Goal: Task Accomplishment & Management: Manage account settings

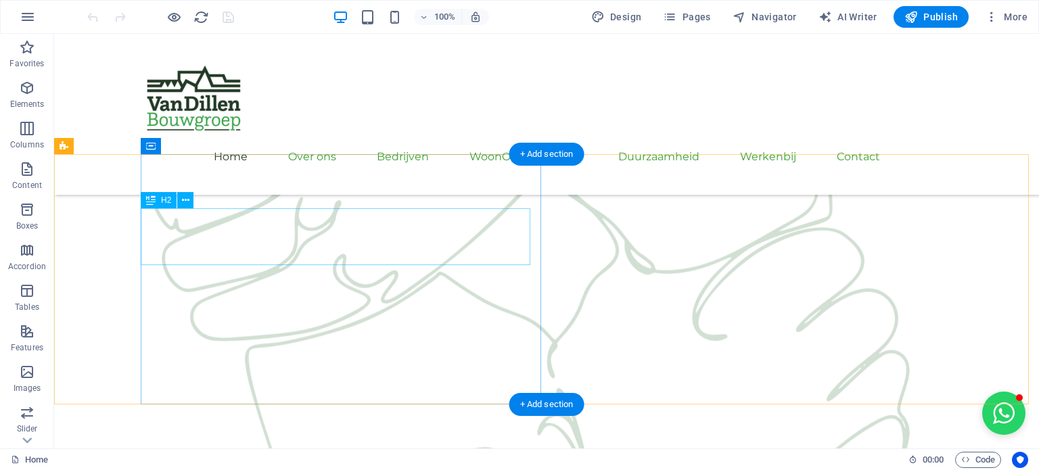
scroll to position [1718, 0]
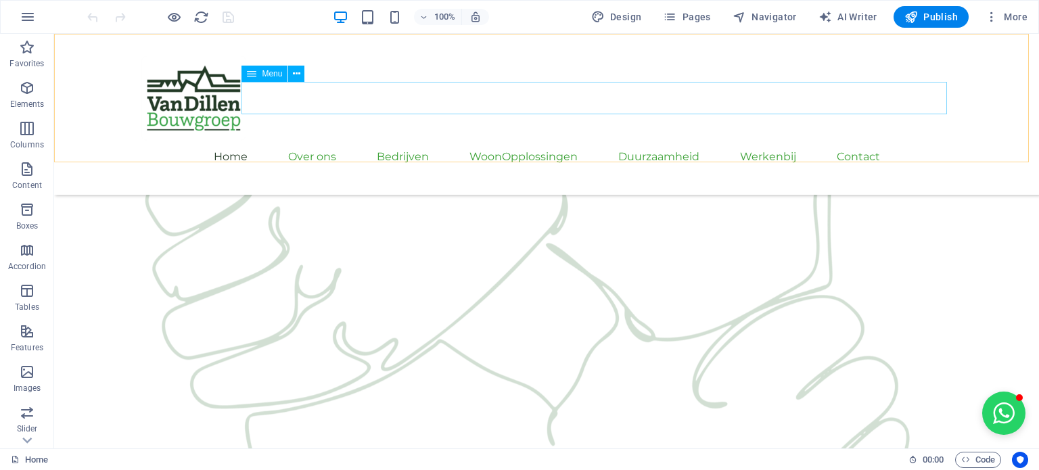
click at [906, 141] on nav "Home Over ons Bedrijven Het Bouw Bureau Van Dillen Bouw Van Dillen Onderhoud & …" at bounding box center [547, 157] width 812 height 32
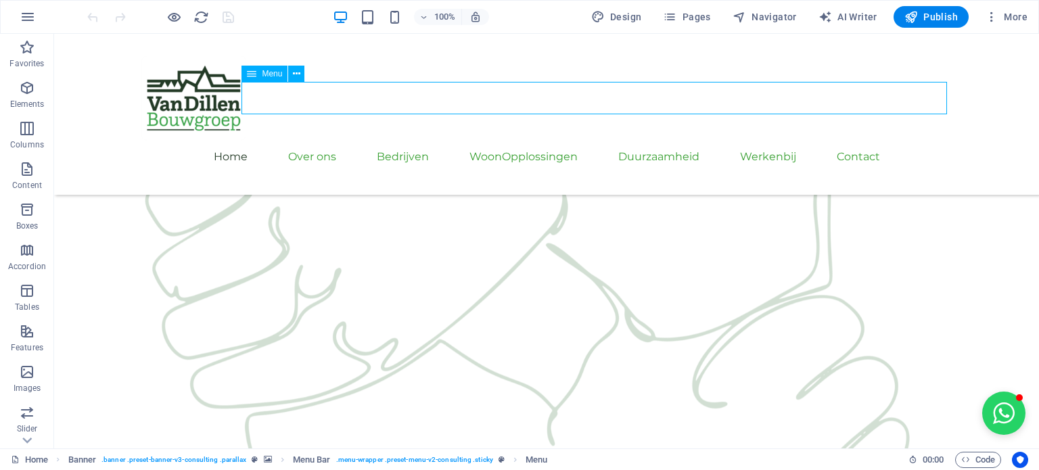
click at [906, 141] on nav "Home Over ons Bedrijven Het Bouw Bureau Van Dillen Bouw Van Dillen Onderhoud & …" at bounding box center [547, 157] width 812 height 32
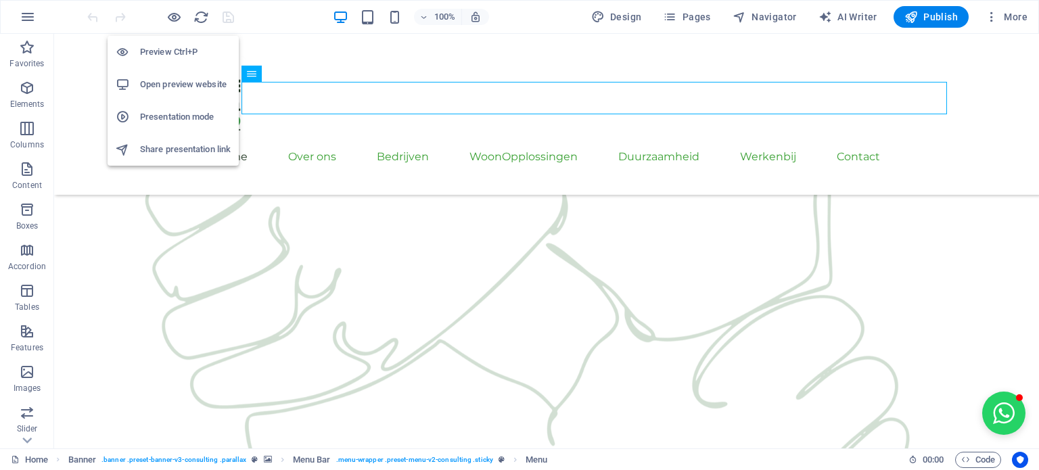
click at [178, 50] on h6 "Preview Ctrl+P" at bounding box center [185, 52] width 91 height 16
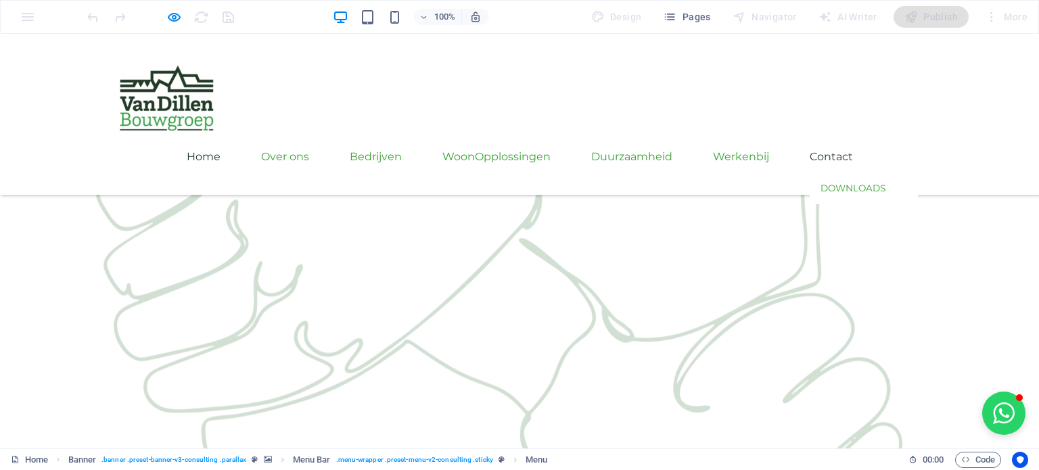
click at [853, 141] on link "Contact" at bounding box center [831, 157] width 43 height 32
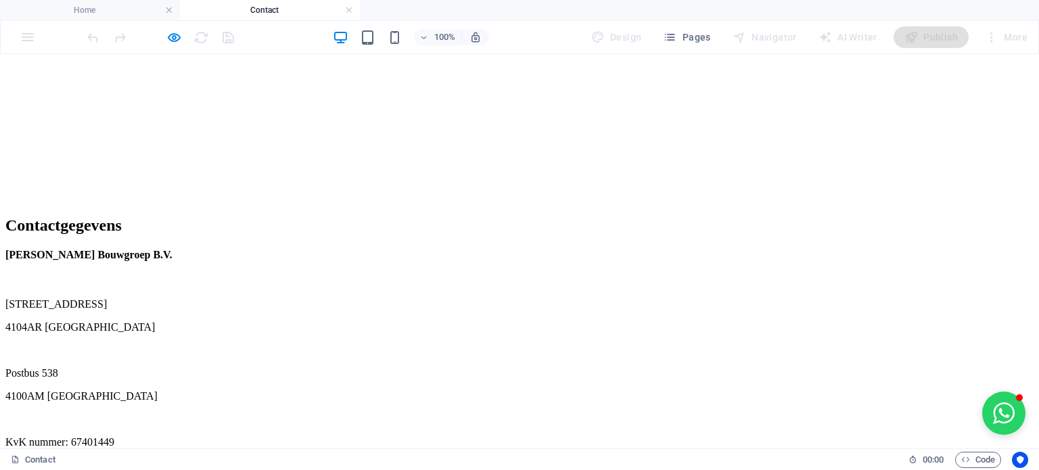
scroll to position [812, 0]
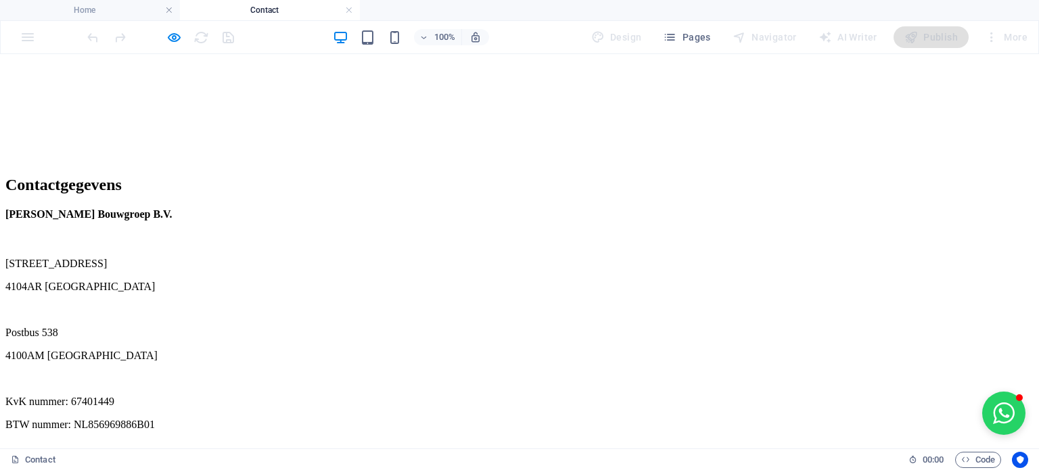
click at [173, 39] on icon "button" at bounding box center [174, 38] width 16 height 16
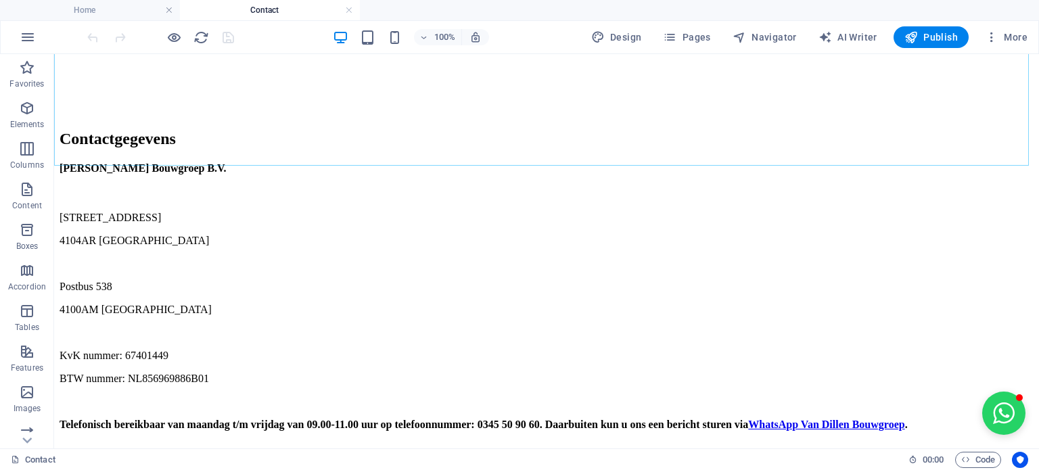
scroll to position [879, 0]
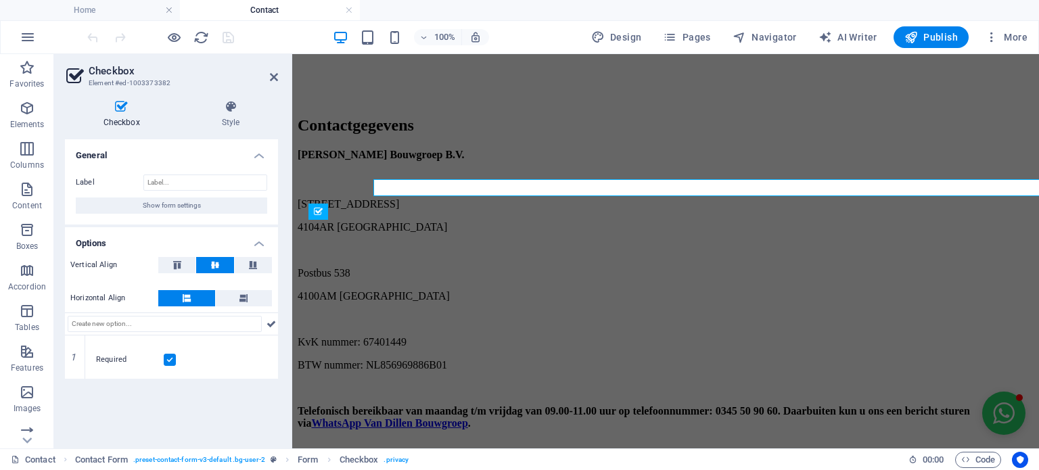
scroll to position [920, 0]
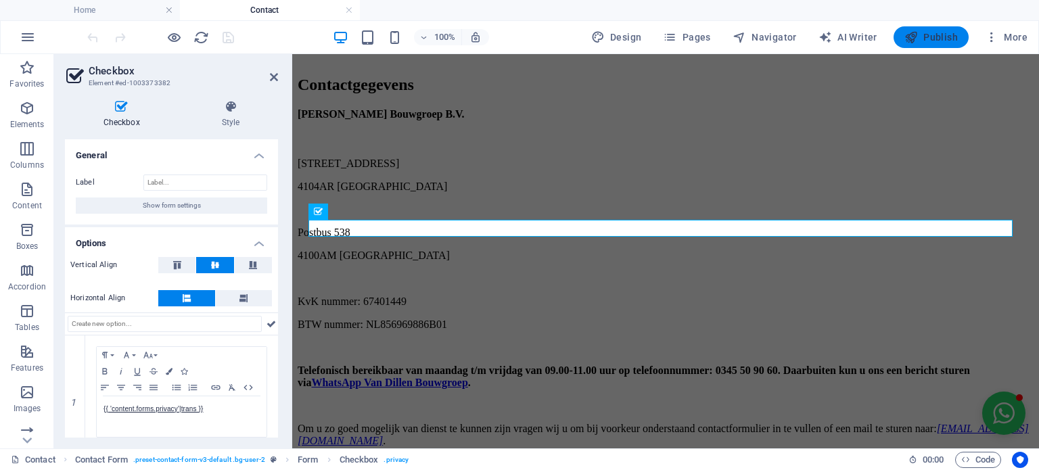
click at [920, 38] on span "Publish" at bounding box center [930, 37] width 53 height 14
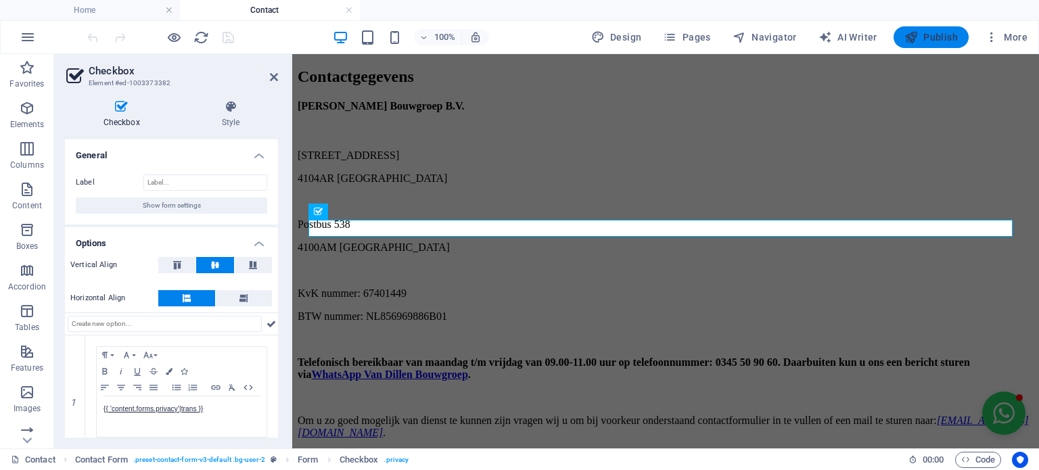
scroll to position [879, 0]
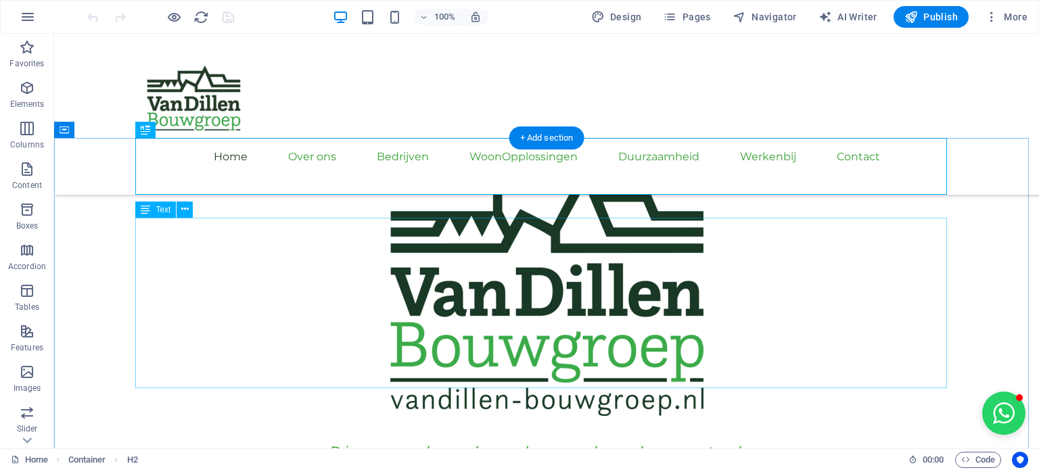
scroll to position [468, 0]
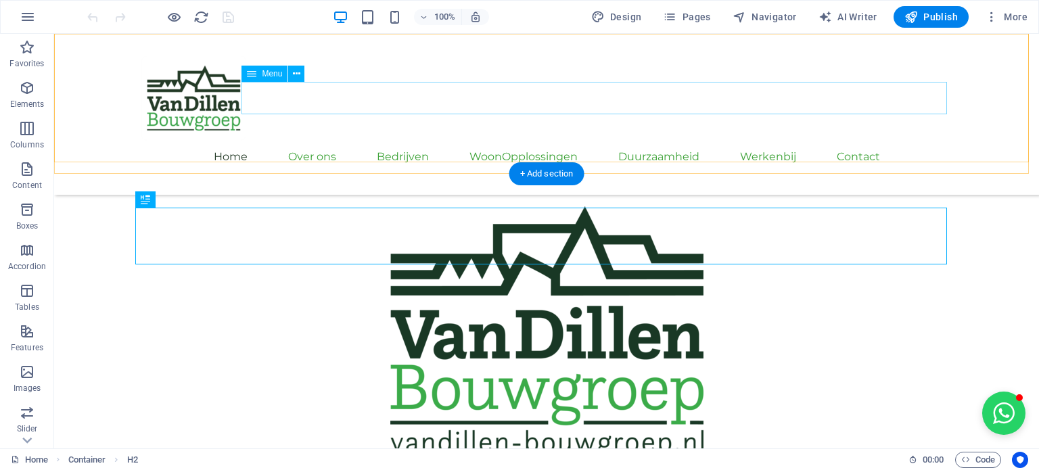
click at [919, 141] on nav "Home Over ons Bedrijven Het Bouw Bureau Van Dillen Bouw Van Dillen Onderhoud & …" at bounding box center [547, 157] width 812 height 32
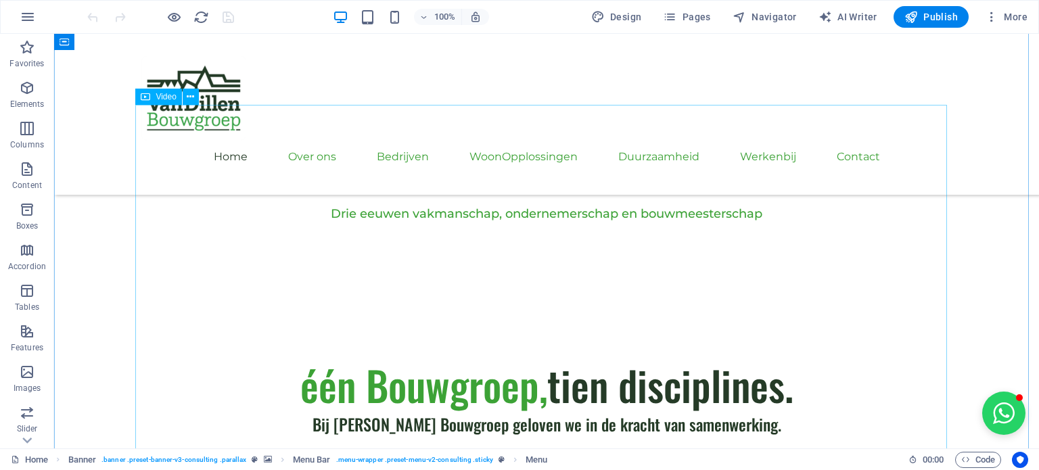
scroll to position [874, 0]
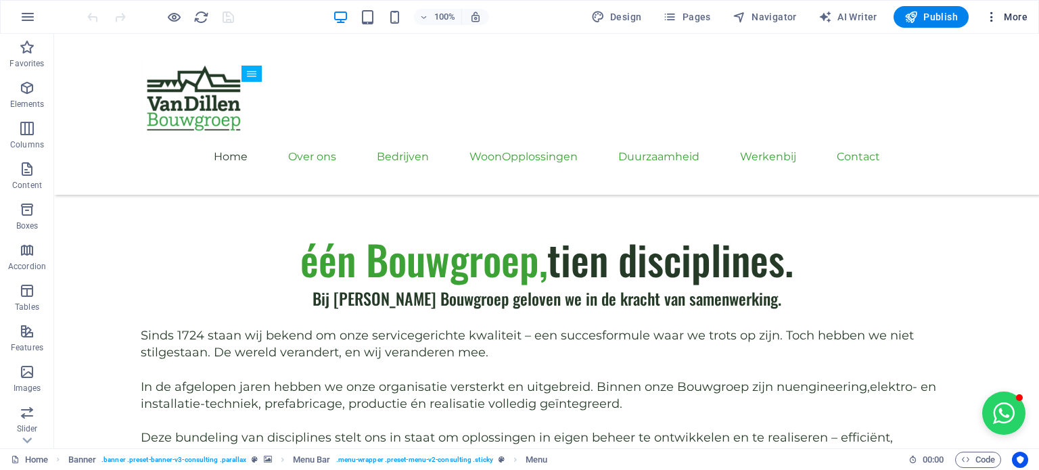
click at [1002, 22] on span "More" at bounding box center [1006, 17] width 43 height 14
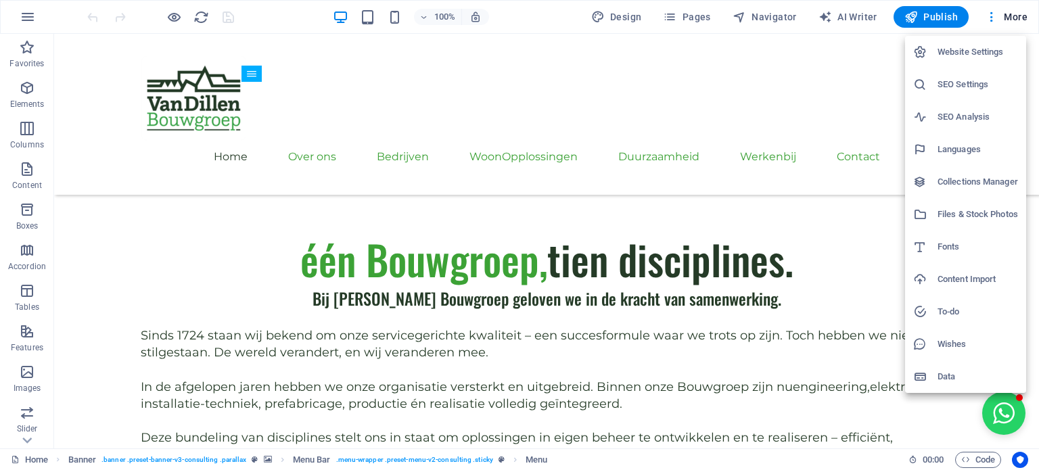
click at [988, 19] on div at bounding box center [519, 235] width 1039 height 470
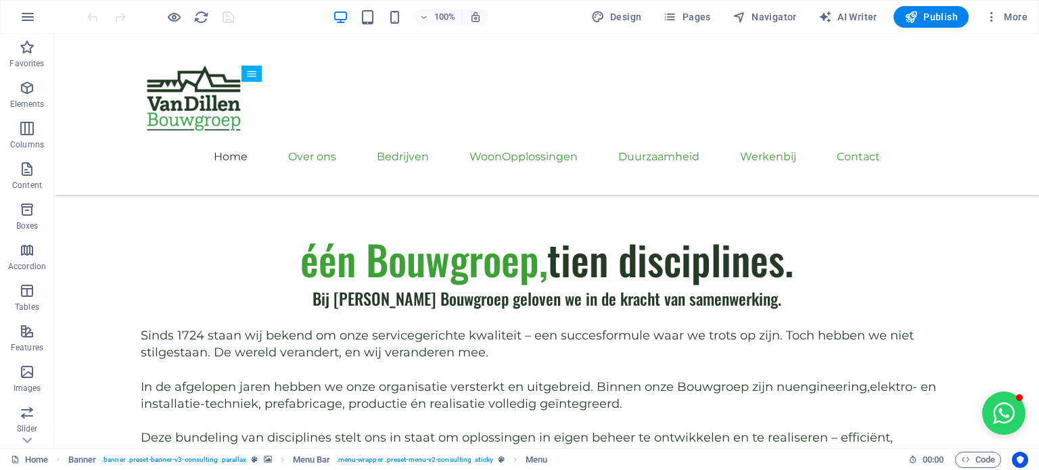
click at [991, 19] on icon "button" at bounding box center [992, 17] width 14 height 14
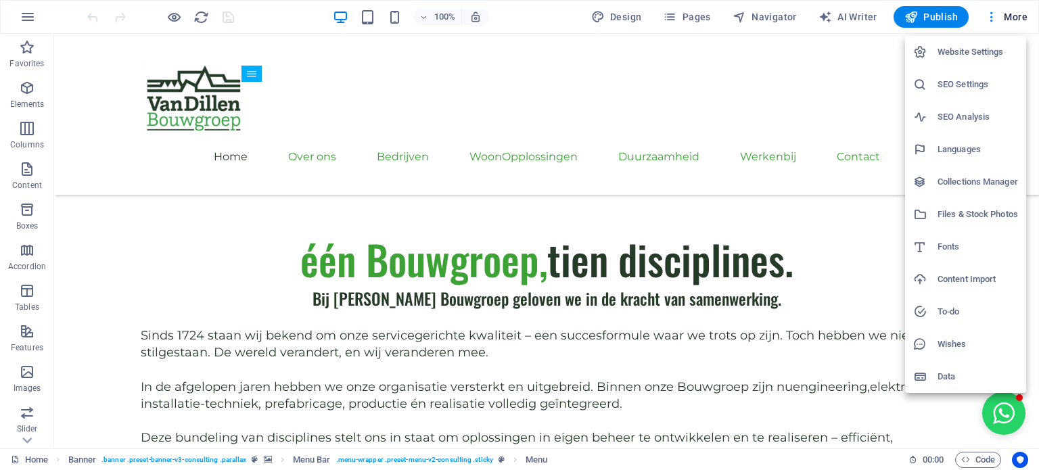
click at [752, 11] on div at bounding box center [519, 235] width 1039 height 470
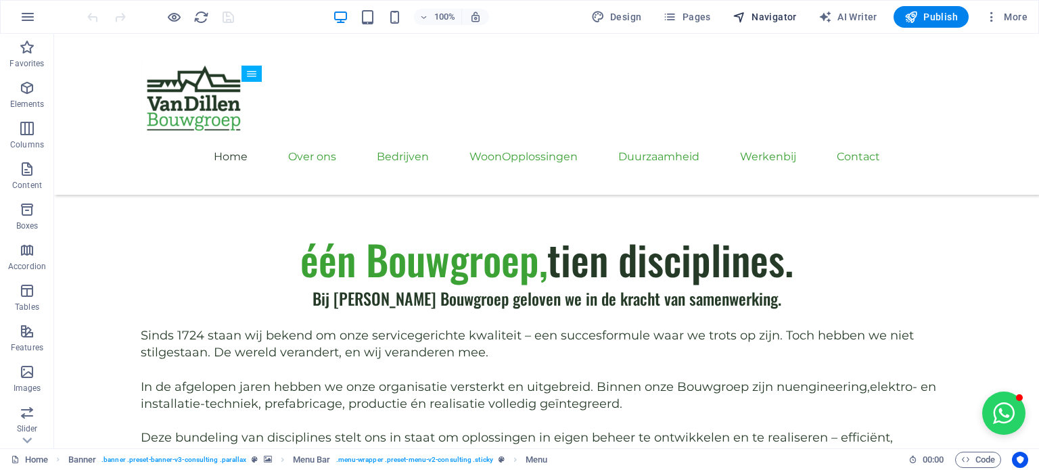
click at [758, 18] on span "Navigator" at bounding box center [765, 17] width 64 height 14
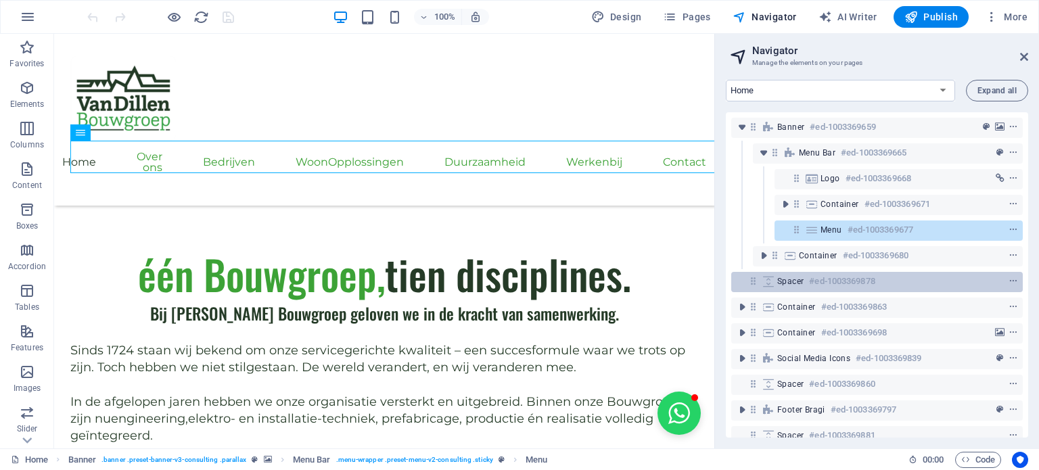
scroll to position [24, 0]
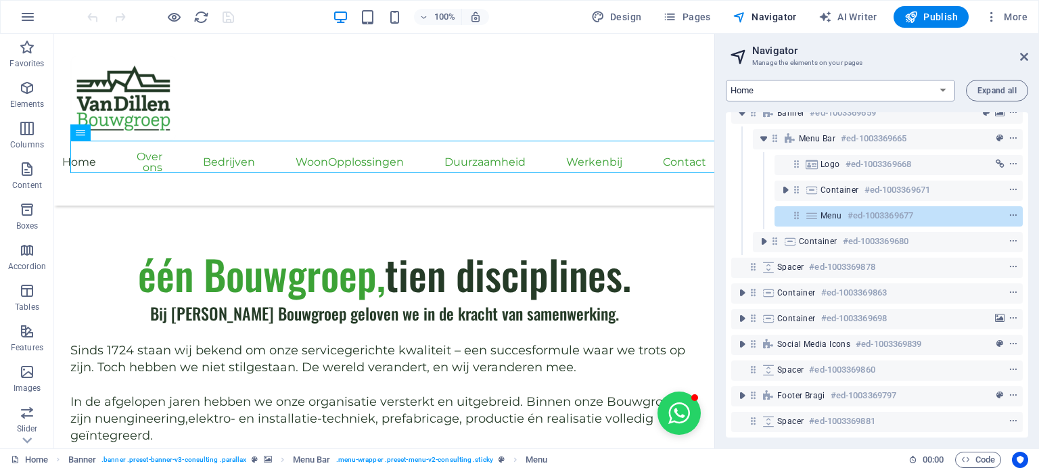
click at [750, 88] on select "Home Over ons Bedrijven WoonOpplossingen Duurzaamheid Werkenbij Contact" at bounding box center [840, 91] width 229 height 22
select select "18112524-nl"
click at [726, 80] on select "Home Over ons Bedrijven WoonOpplossingen Duurzaamheid Werkenbij Contact" at bounding box center [840, 91] width 229 height 22
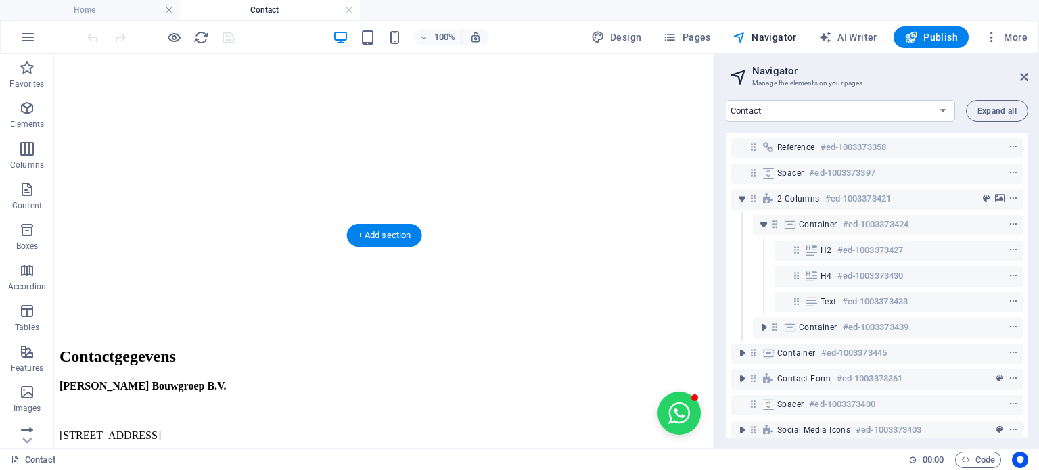
scroll to position [812, 0]
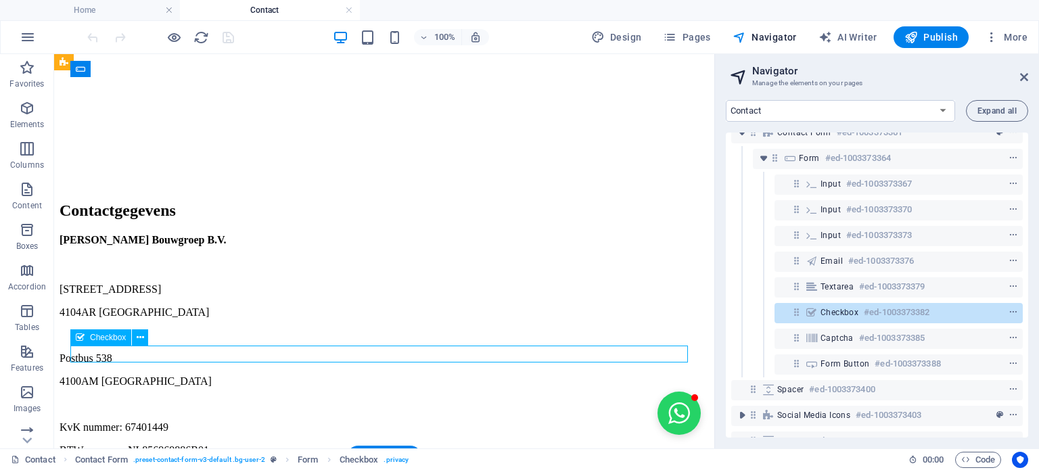
scroll to position [279, 0]
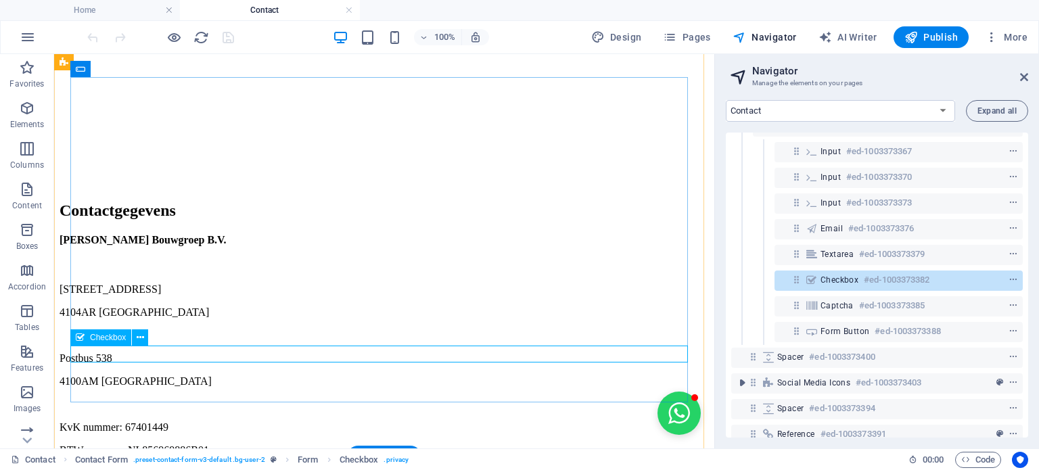
click at [821, 278] on span "Checkbox" at bounding box center [840, 280] width 38 height 11
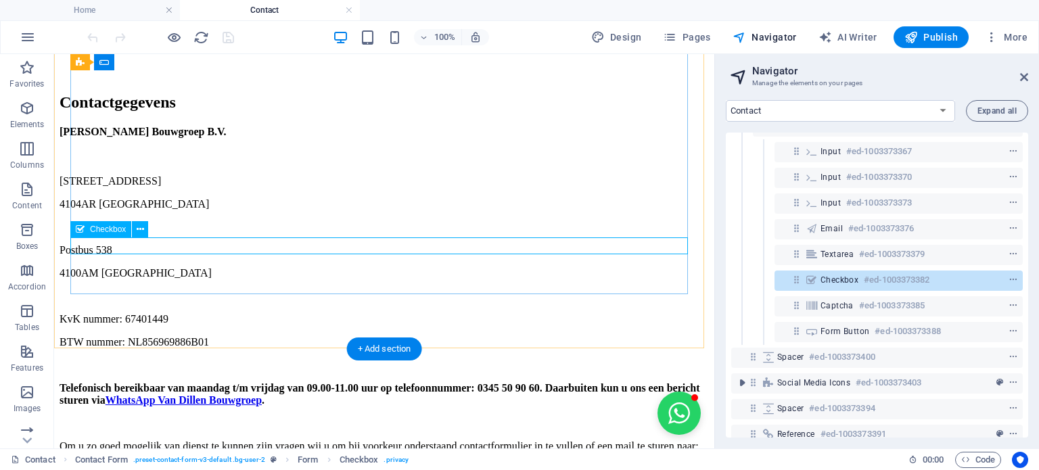
click at [869, 282] on h6 "#ed-1003373382" at bounding box center [897, 280] width 66 height 16
click at [833, 278] on span "Checkbox" at bounding box center [840, 280] width 38 height 11
click at [1015, 279] on icon "context-menu" at bounding box center [1013, 279] width 9 height 9
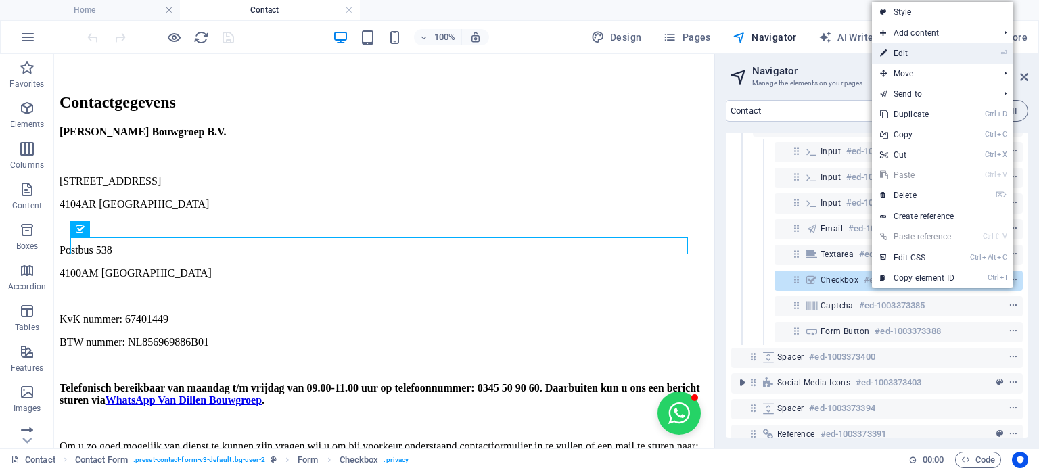
click at [938, 60] on link "⏎ Edit" at bounding box center [917, 53] width 91 height 20
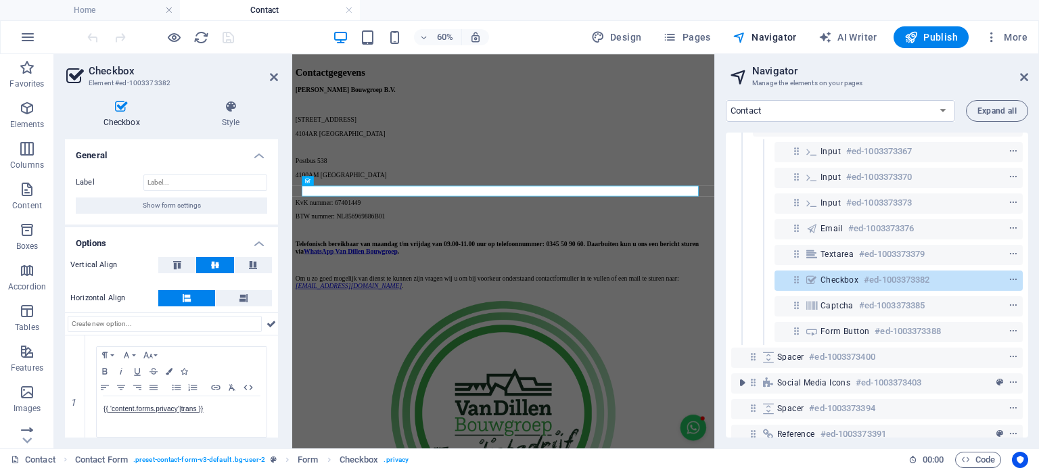
scroll to position [867, 0]
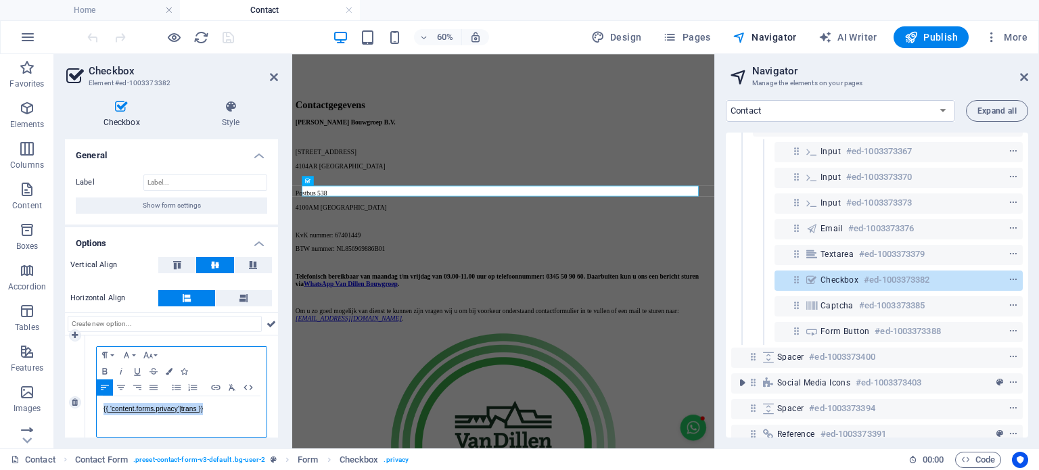
drag, startPoint x: 210, startPoint y: 410, endPoint x: 97, endPoint y: 411, distance: 113.0
click at [97, 411] on div "{{ 'content.forms.privacy'|trans }}" at bounding box center [182, 416] width 170 height 41
click at [147, 408] on p "​" at bounding box center [181, 409] width 156 height 12
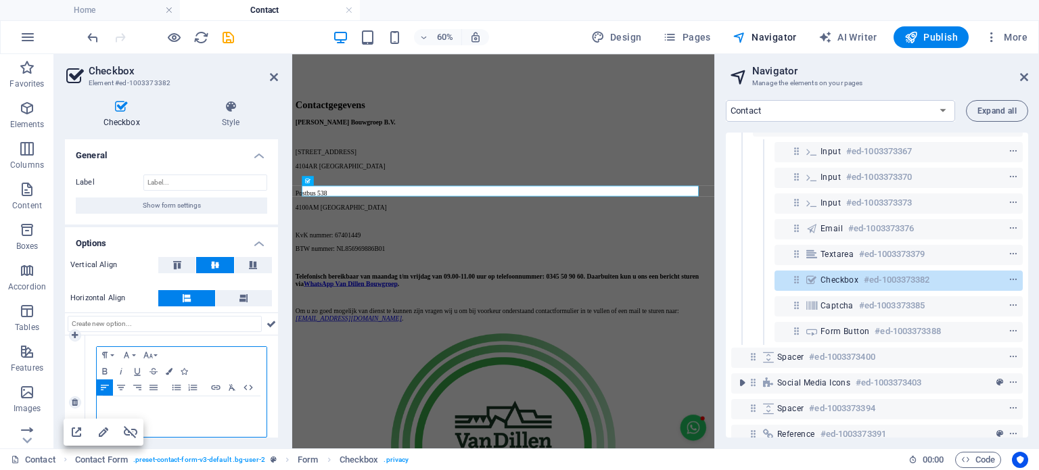
click at [147, 408] on p "​" at bounding box center [181, 409] width 156 height 12
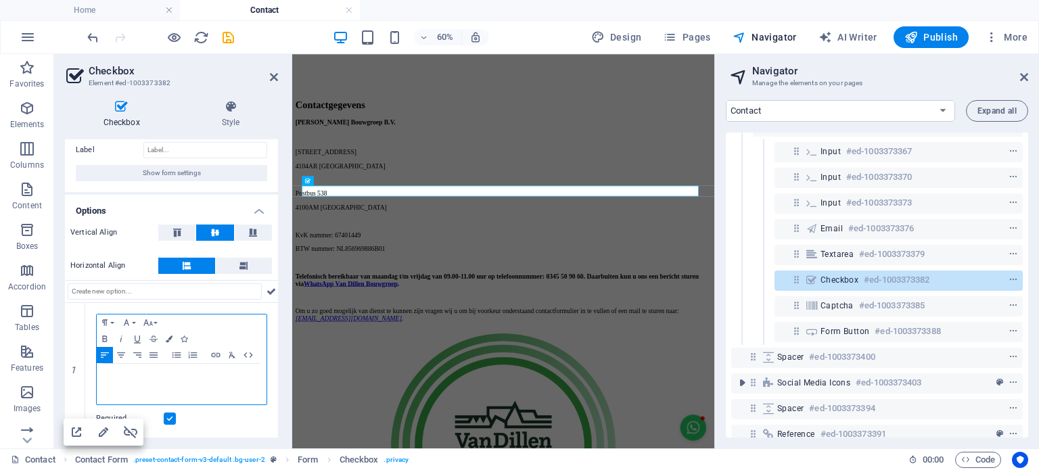
scroll to position [31, 0]
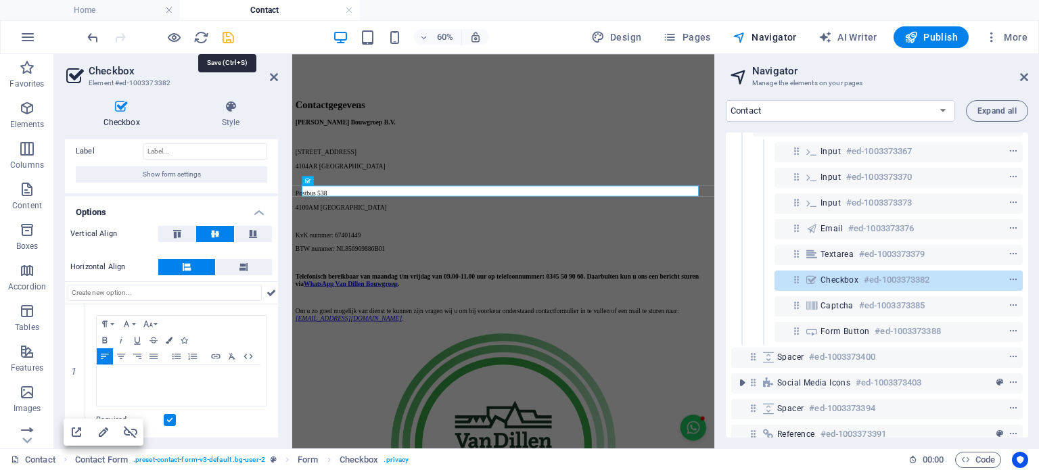
click at [229, 40] on icon "save" at bounding box center [229, 38] width 16 height 16
checkbox input "false"
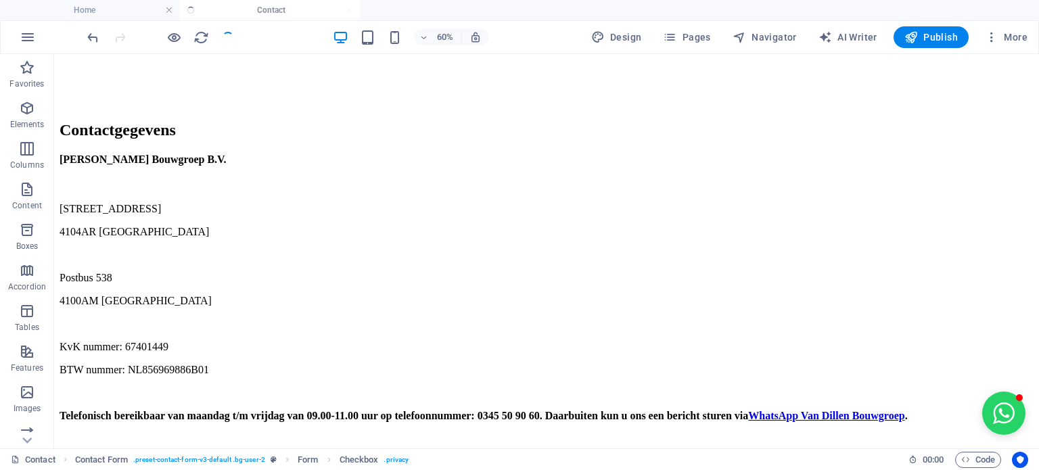
scroll to position [862, 0]
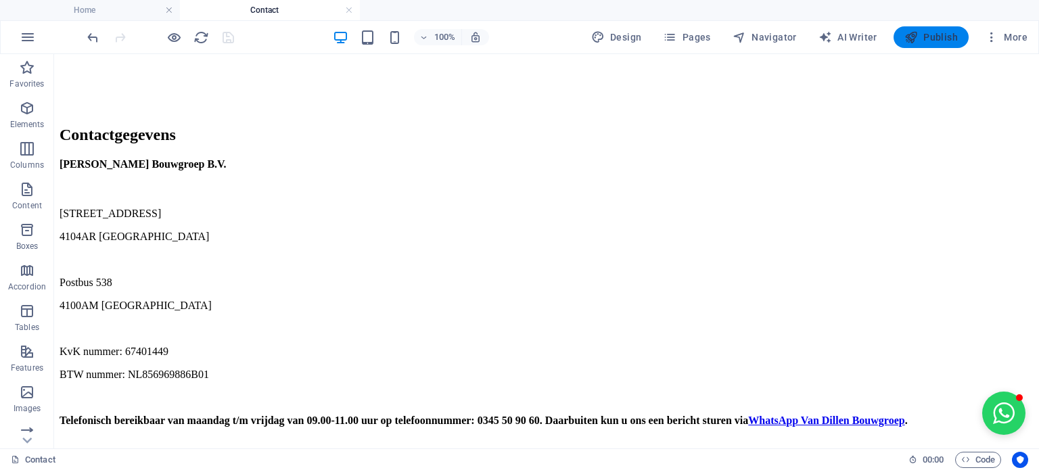
click at [921, 43] on button "Publish" at bounding box center [931, 37] width 75 height 22
